Goal: Information Seeking & Learning: Understand process/instructions

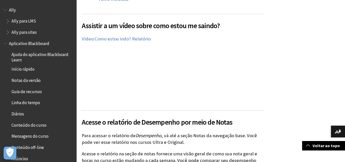
scroll to position [667, 0]
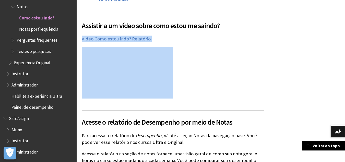
drag, startPoint x: 345, startPoint y: 23, endPoint x: 349, endPoint y: 43, distance: 20.3
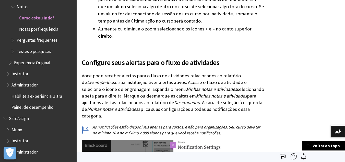
scroll to position [2120, 0]
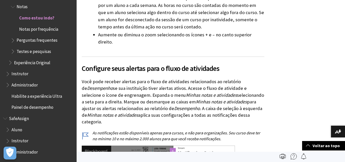
click at [45, 28] on span "Notas por frequência" at bounding box center [38, 28] width 39 height 7
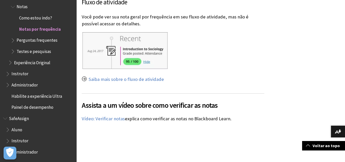
scroll to position [723, 0]
